Goal: Book appointment/travel/reservation

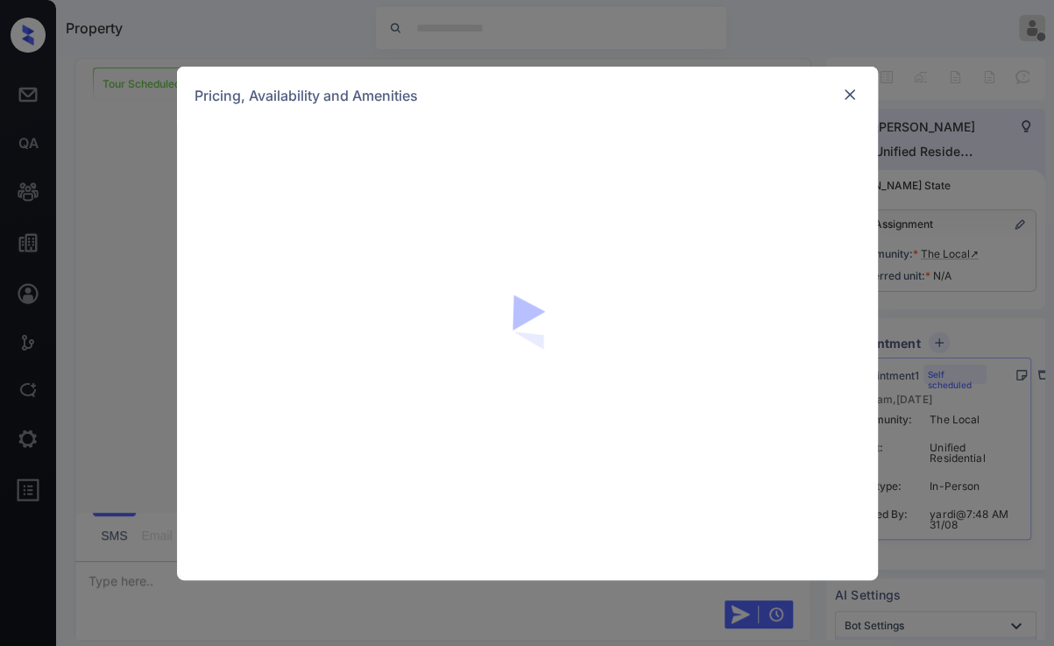
scroll to position [333, 0]
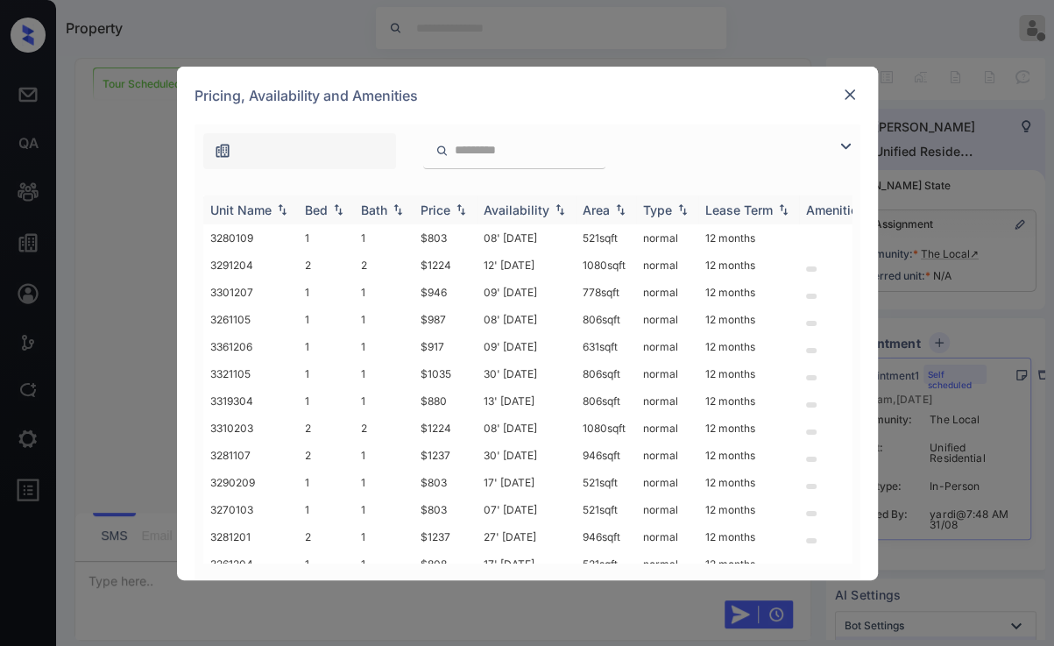
click at [342, 215] on div "Bed" at bounding box center [326, 209] width 42 height 15
click at [342, 215] on img at bounding box center [338, 209] width 18 height 12
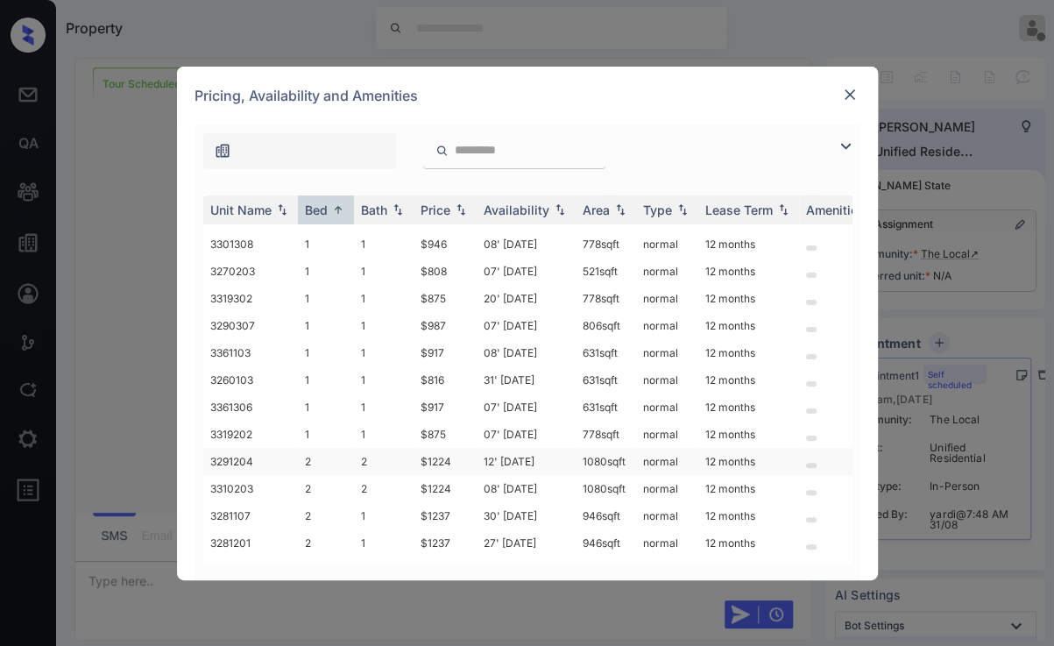
scroll to position [402, 0]
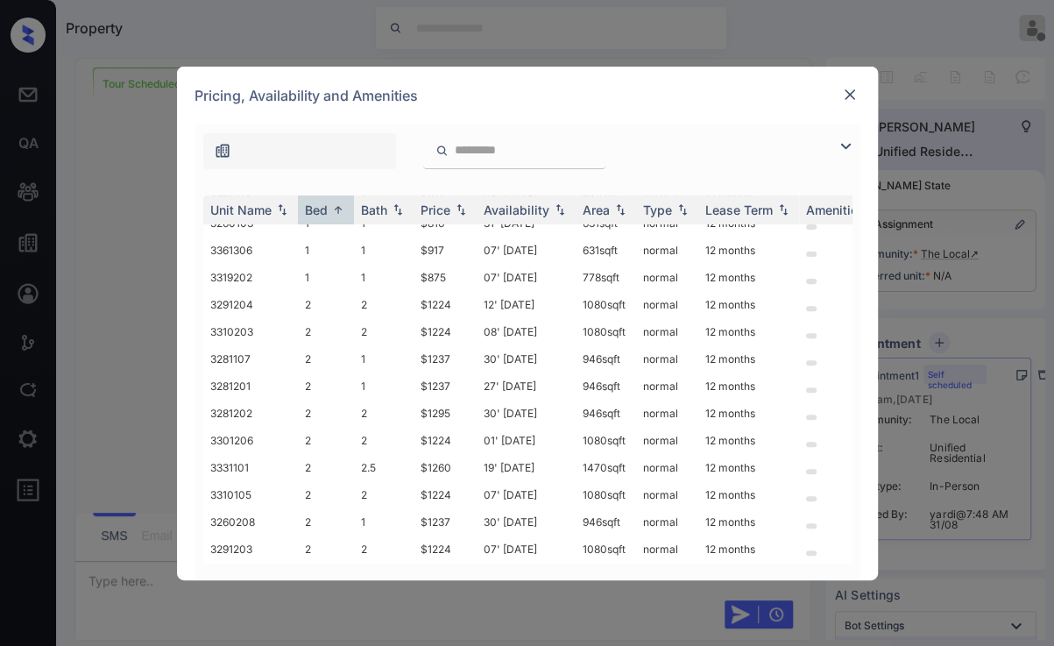
click at [841, 92] on img at bounding box center [850, 95] width 18 height 18
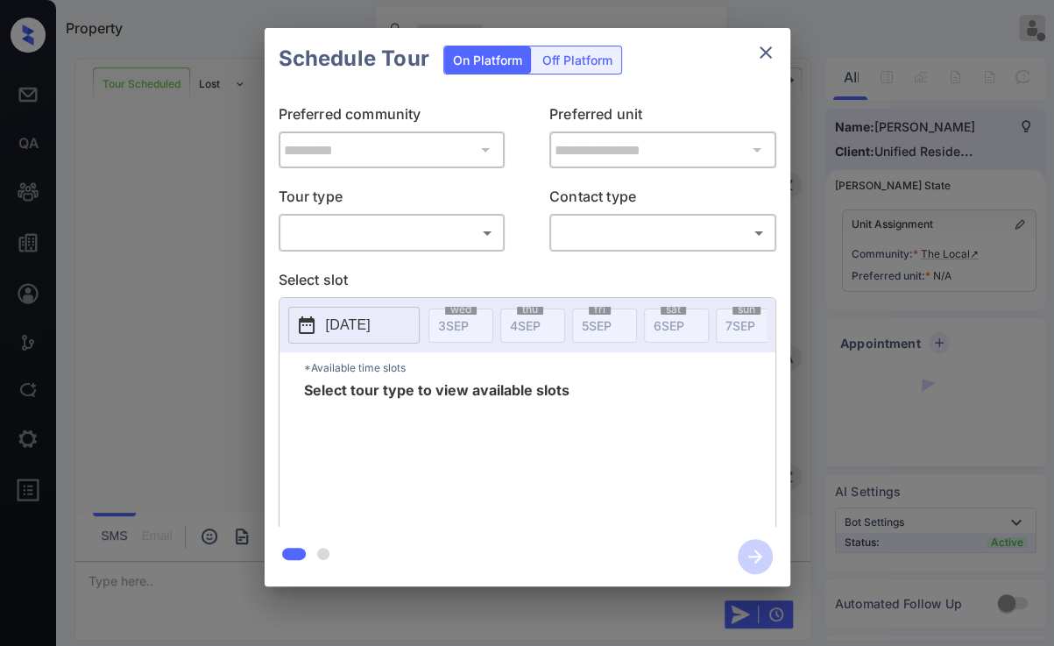
scroll to position [333, 0]
click at [440, 236] on body "Property Vhic Offline Set yourself online Set yourself on break Profile Switch …" at bounding box center [527, 323] width 1054 height 646
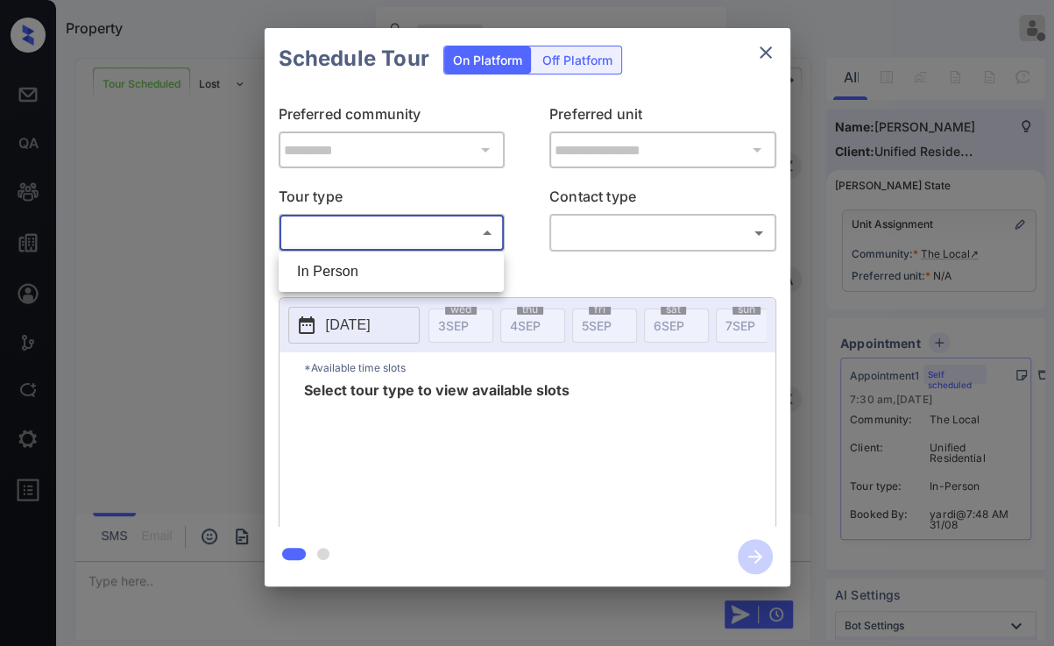
click at [335, 284] on li "In Person" at bounding box center [391, 272] width 216 height 32
type input "********"
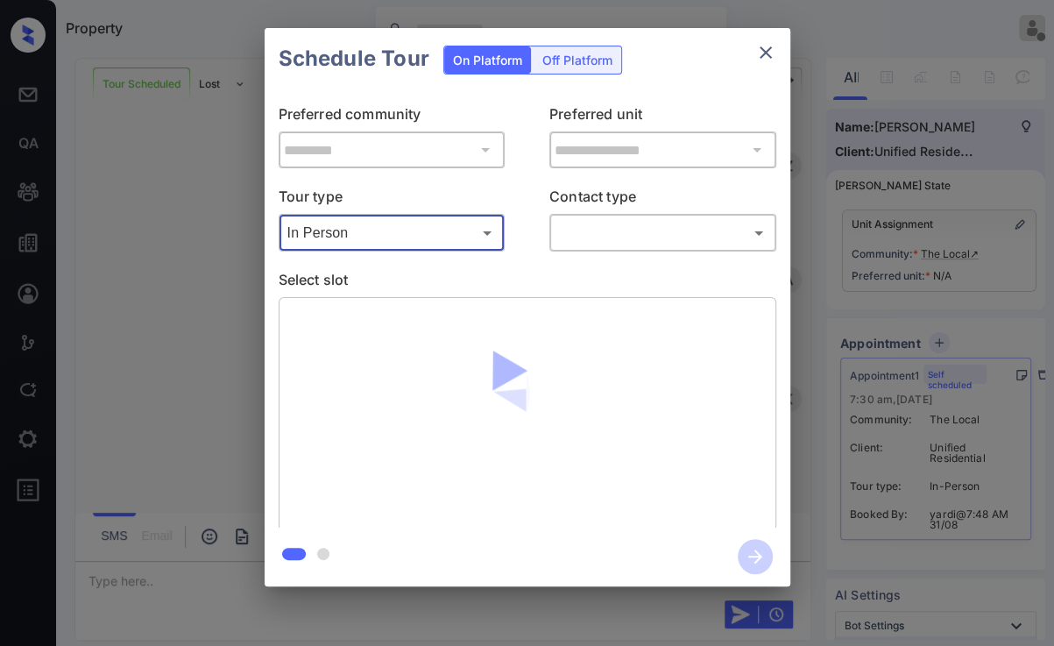
click at [561, 245] on body "Property Vhic Offline Set yourself online Set yourself on break Profile Switch …" at bounding box center [527, 323] width 1054 height 646
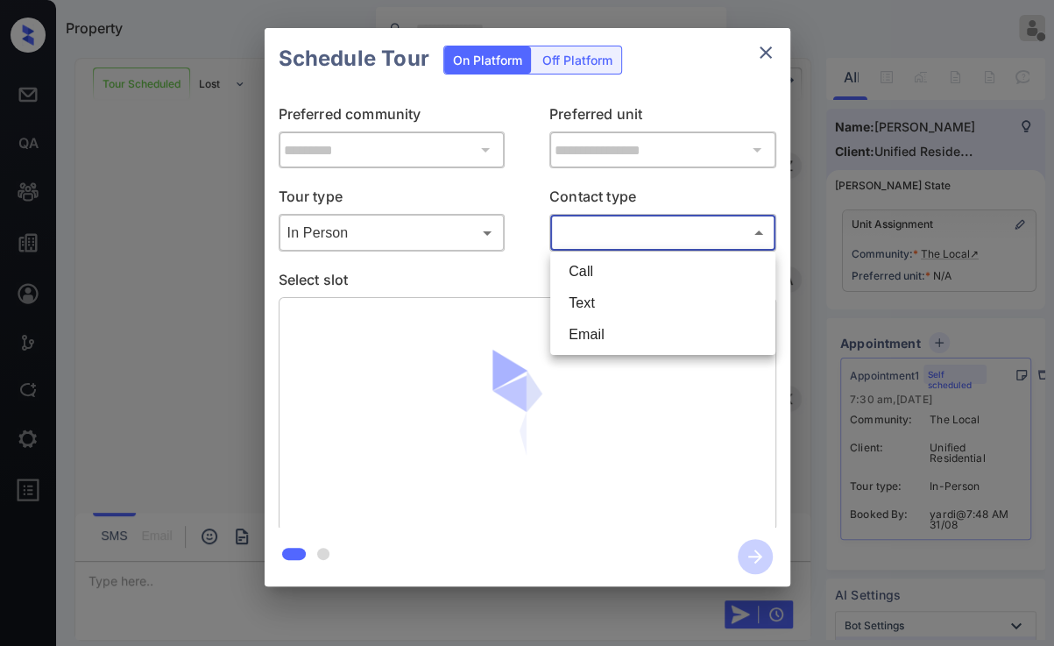
click at [582, 293] on li "Text" at bounding box center [662, 303] width 216 height 32
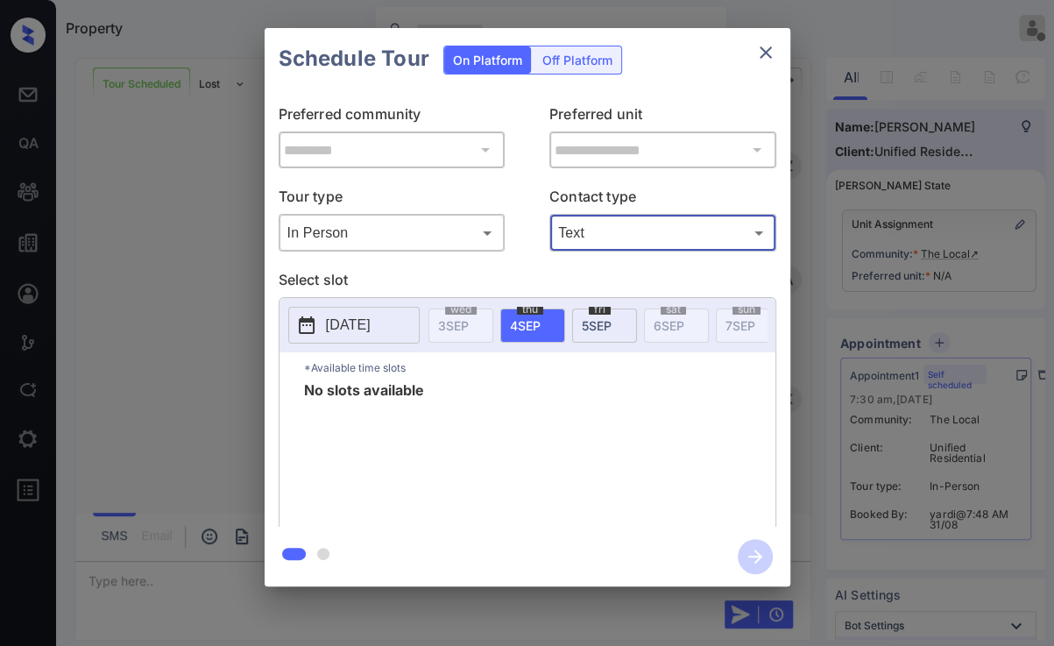
type input "****"
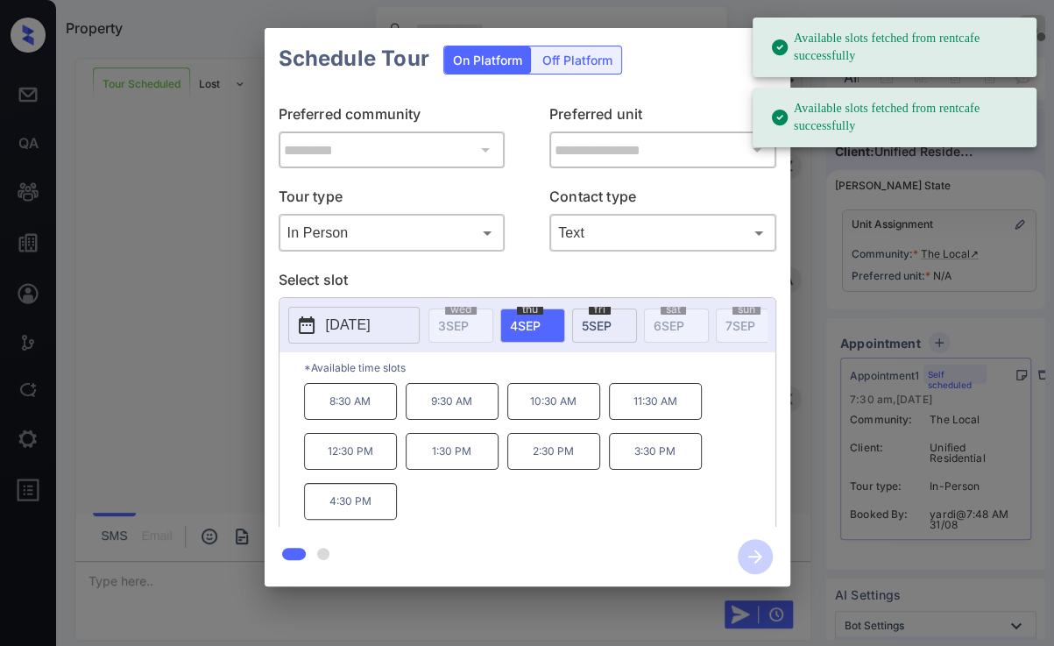
click at [356, 327] on p "2025-09-04" at bounding box center [348, 324] width 45 height 21
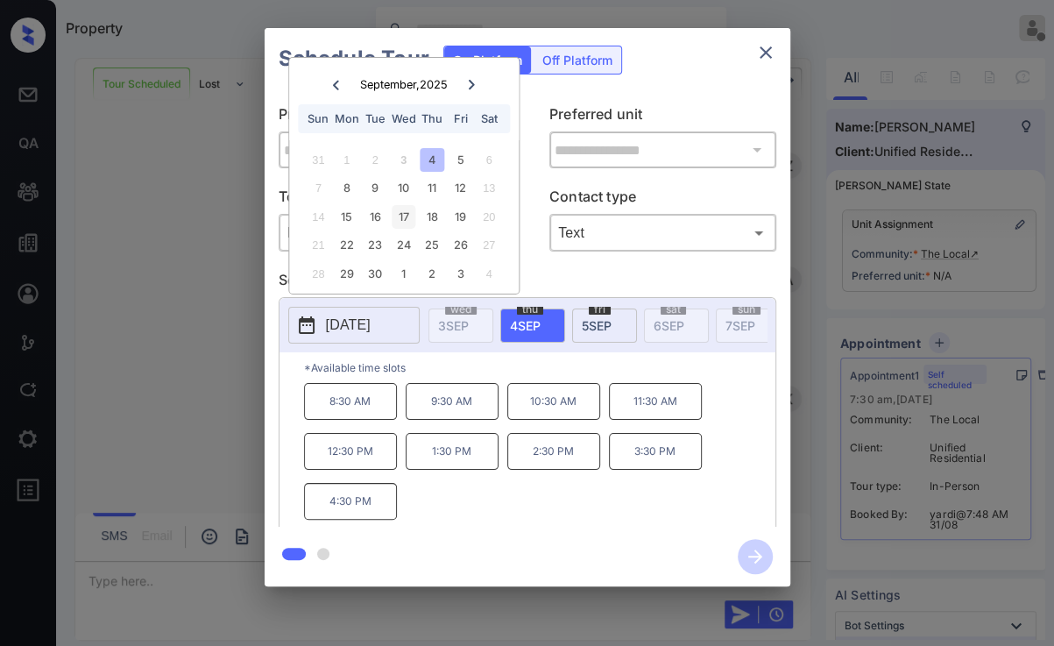
click at [412, 219] on div "17" at bounding box center [404, 217] width 24 height 24
click at [431, 210] on div "18" at bounding box center [432, 217] width 24 height 24
click at [428, 188] on div "11" at bounding box center [432, 188] width 24 height 24
click at [392, 188] on div "10" at bounding box center [404, 188] width 24 height 24
drag, startPoint x: 378, startPoint y: 214, endPoint x: 407, endPoint y: 245, distance: 42.8
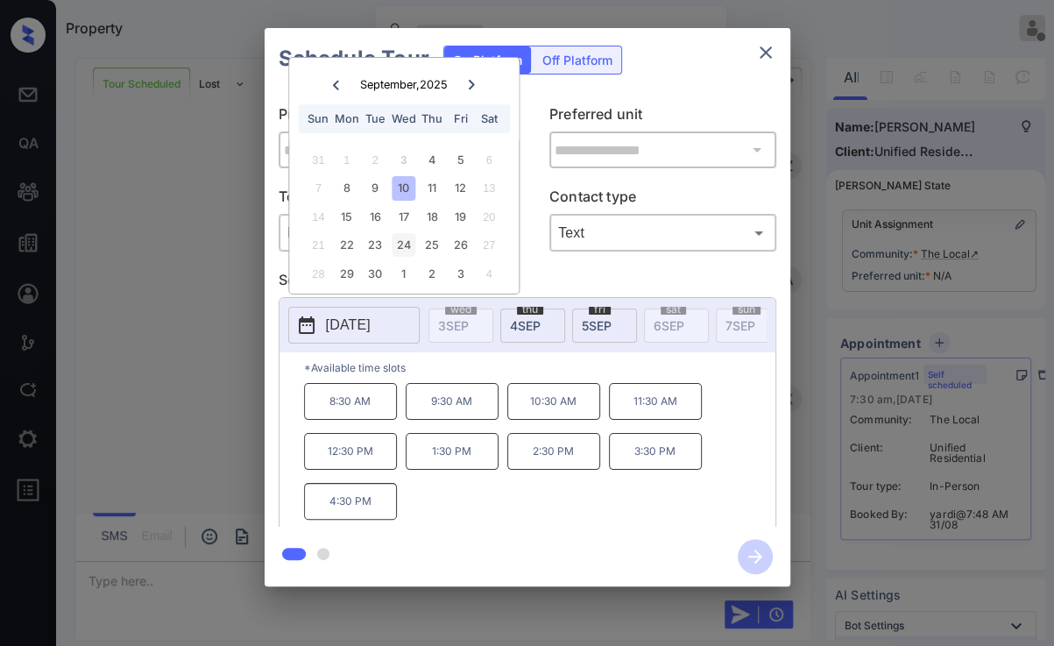
click at [378, 223] on div "16" at bounding box center [375, 217] width 24 height 24
click at [376, 243] on div "23" at bounding box center [375, 245] width 24 height 24
click at [408, 245] on div "24" at bounding box center [404, 245] width 24 height 24
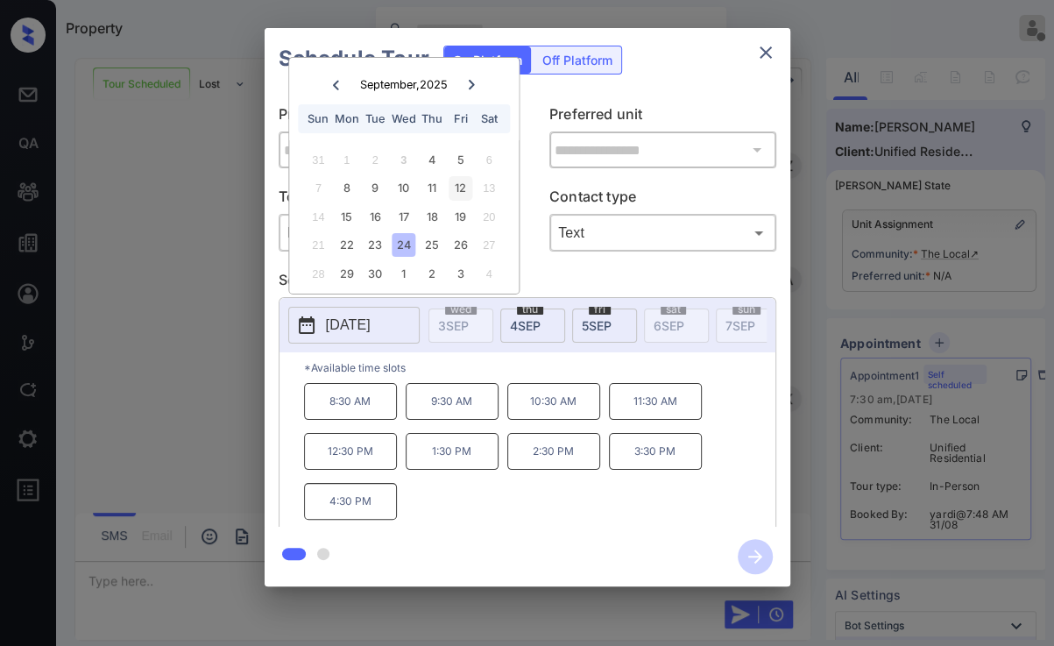
drag, startPoint x: 459, startPoint y: 212, endPoint x: 459, endPoint y: 192, distance: 20.1
click at [459, 205] on div "19" at bounding box center [460, 217] width 24 height 24
click at [459, 192] on div "12" at bounding box center [460, 188] width 24 height 24
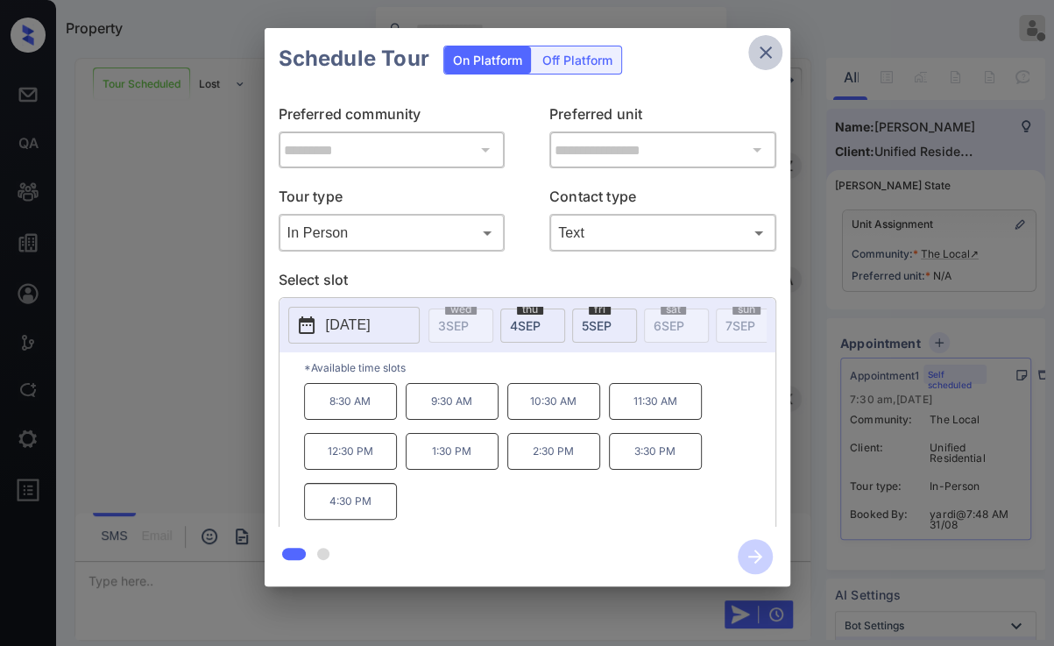
click at [765, 49] on icon "close" at bounding box center [765, 52] width 21 height 21
